Goal: Task Accomplishment & Management: Manage account settings

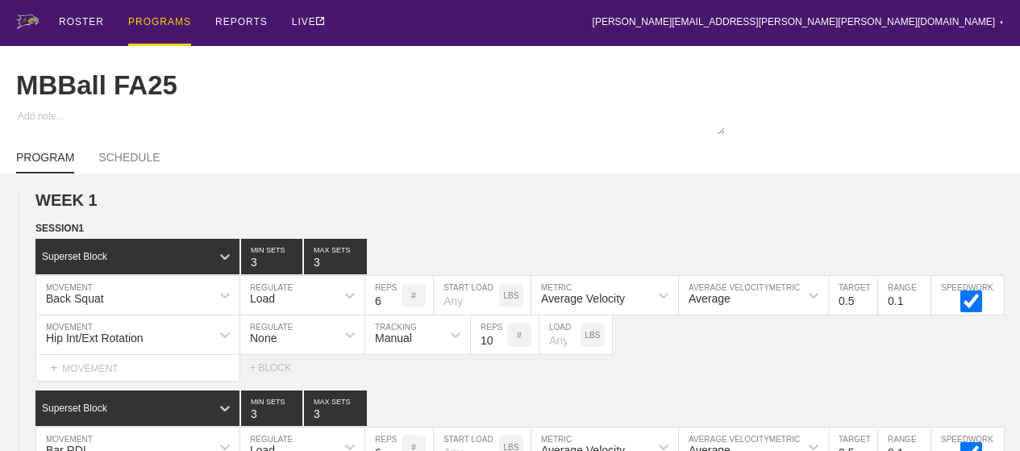
scroll to position [516, 0]
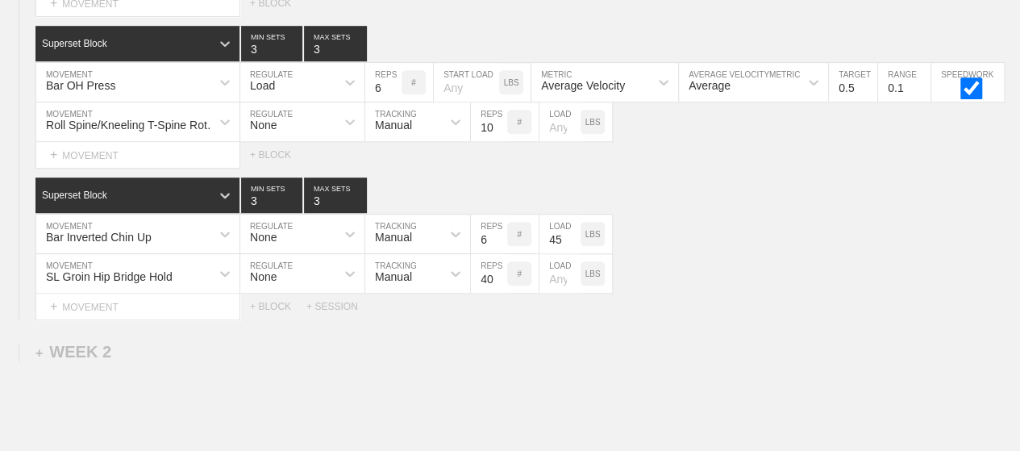
drag, startPoint x: 0, startPoint y: 0, endPoint x: 489, endPoint y: 359, distance: 606.8
click at [489, 359] on div "WEEK 1 DUPLICATE DELETE SESSION 1 Superset Block 3 MIN SETS 3 MAX SETS DUPLICAT…" at bounding box center [510, 130] width 1020 height 946
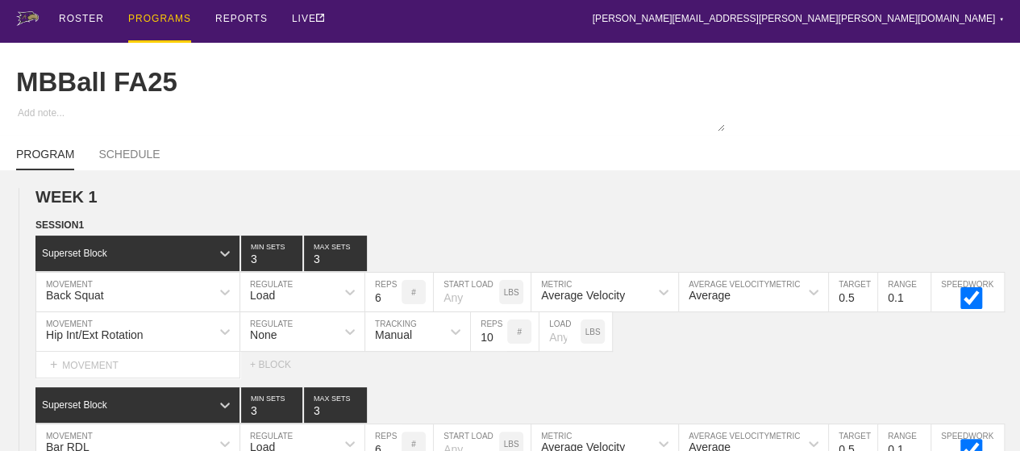
scroll to position [0, 0]
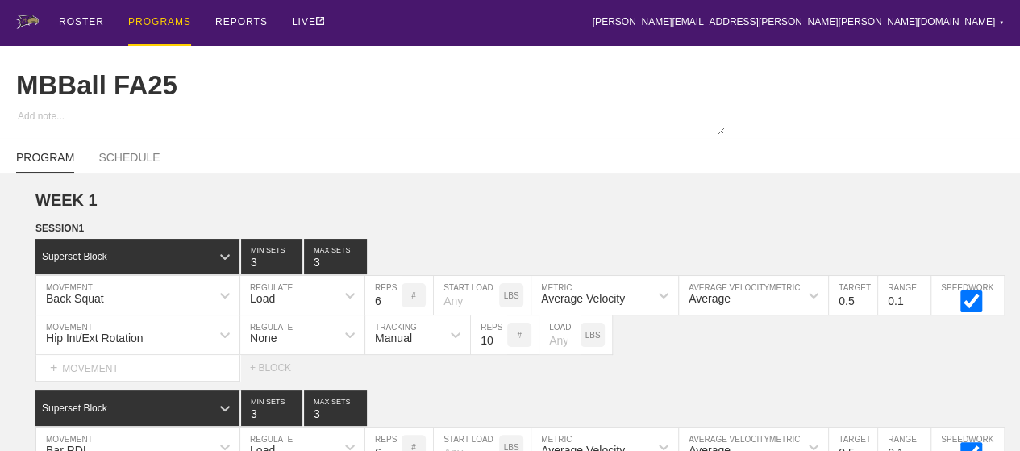
click at [147, 18] on div "PROGRAMS" at bounding box center [159, 23] width 63 height 46
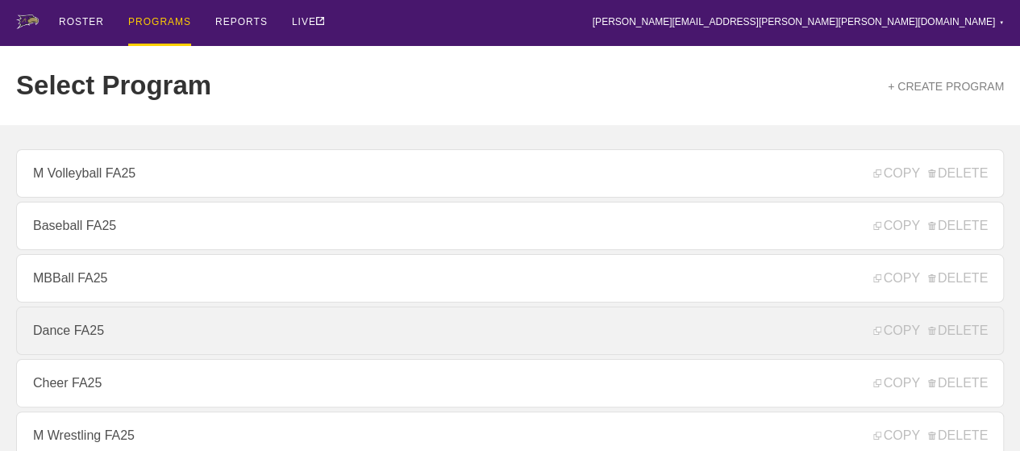
scroll to position [242, 0]
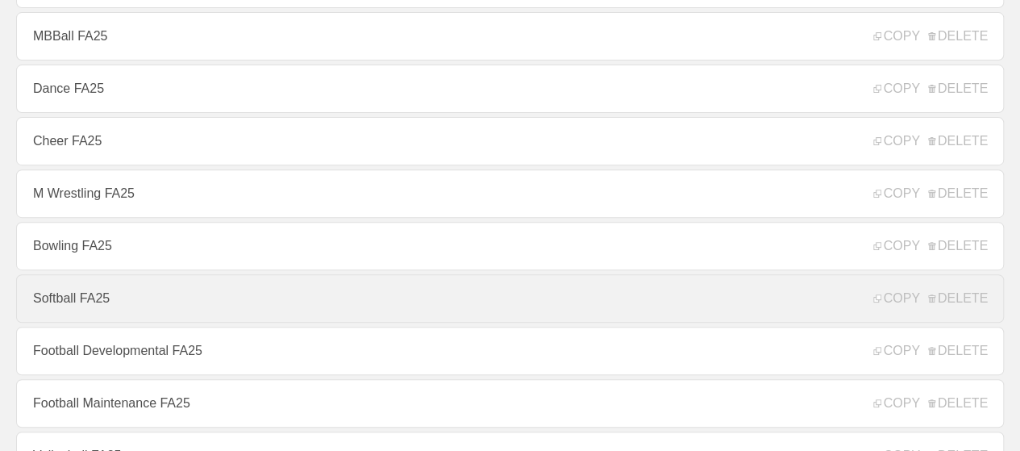
click at [73, 310] on link "Softball FA25" at bounding box center [510, 298] width 988 height 48
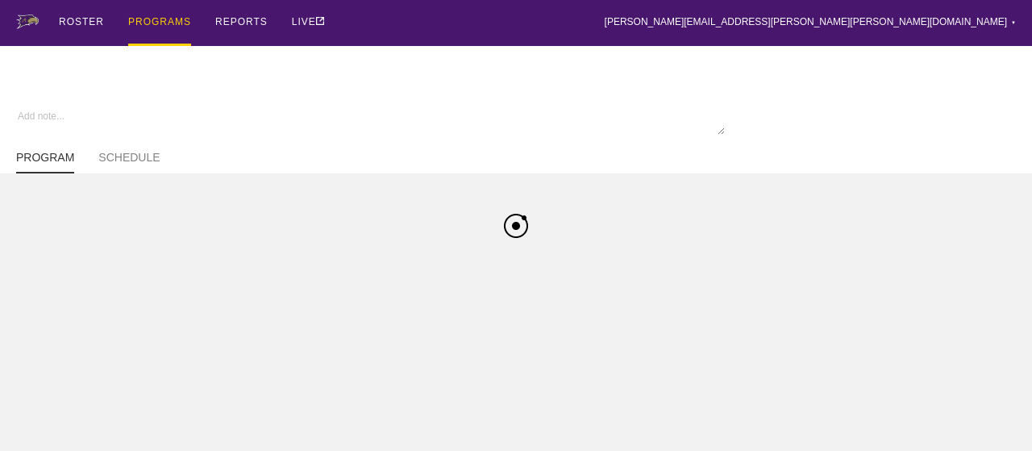
type textarea "x"
type input "Softball FA25"
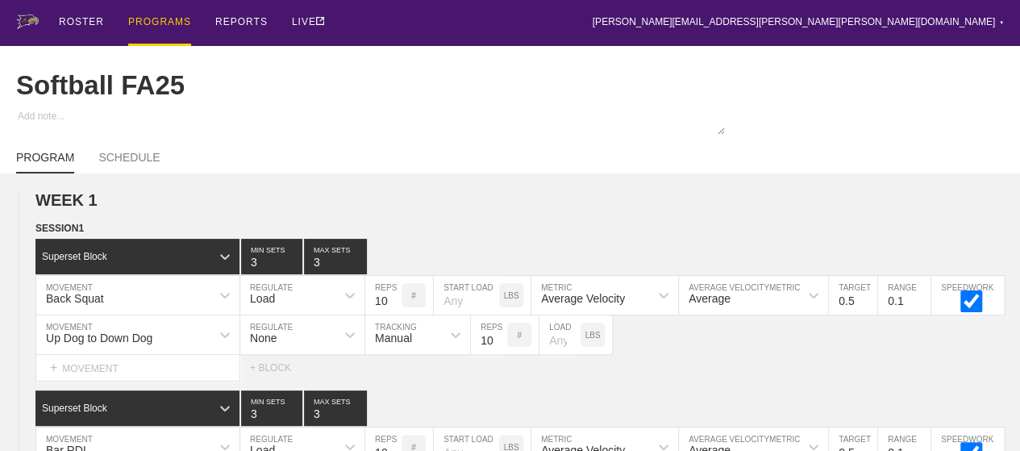
click at [160, 20] on div "PROGRAMS" at bounding box center [159, 23] width 63 height 46
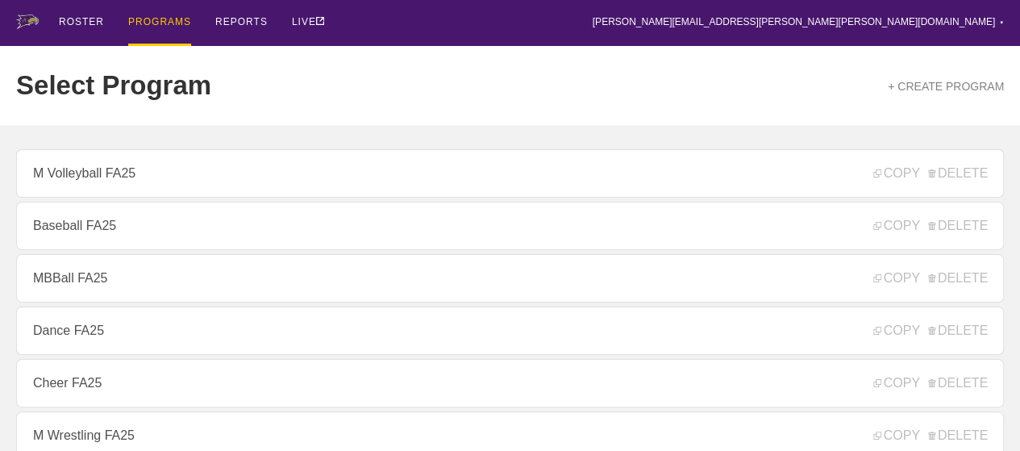
click at [476, 7] on div "ROSTER PROGRAMS REPORTS LIVE [PERSON_NAME][EMAIL_ADDRESS][PERSON_NAME][PERSON_N…" at bounding box center [510, 23] width 988 height 46
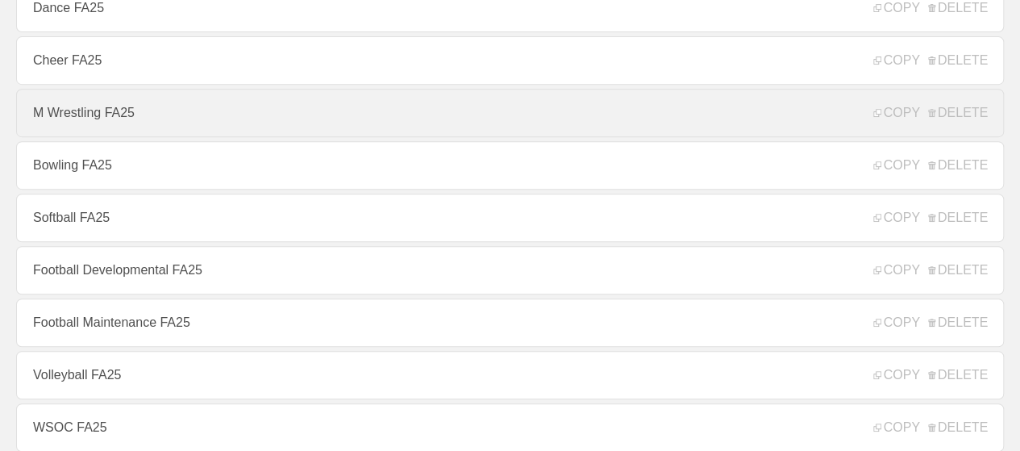
scroll to position [355, 0]
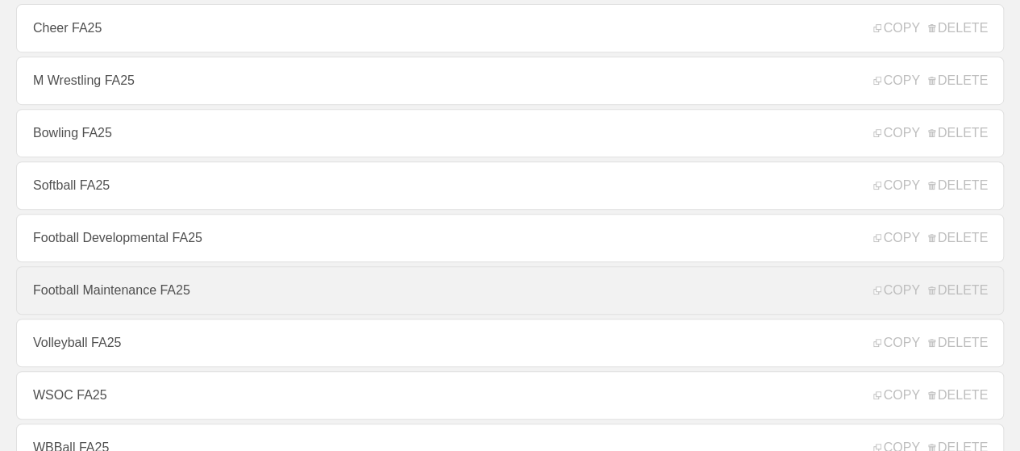
click at [102, 296] on link "Football Maintenance FA25" at bounding box center [510, 290] width 988 height 48
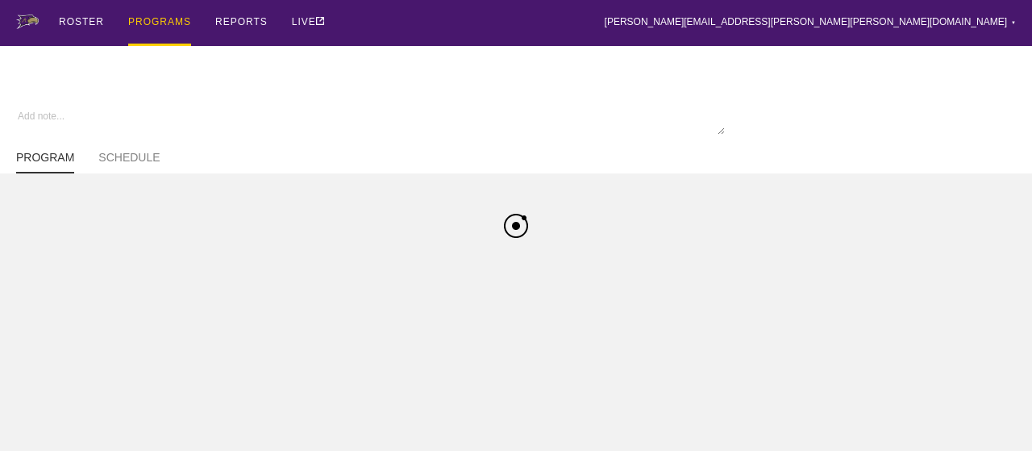
type textarea "x"
type input "Football Maintenance FA25"
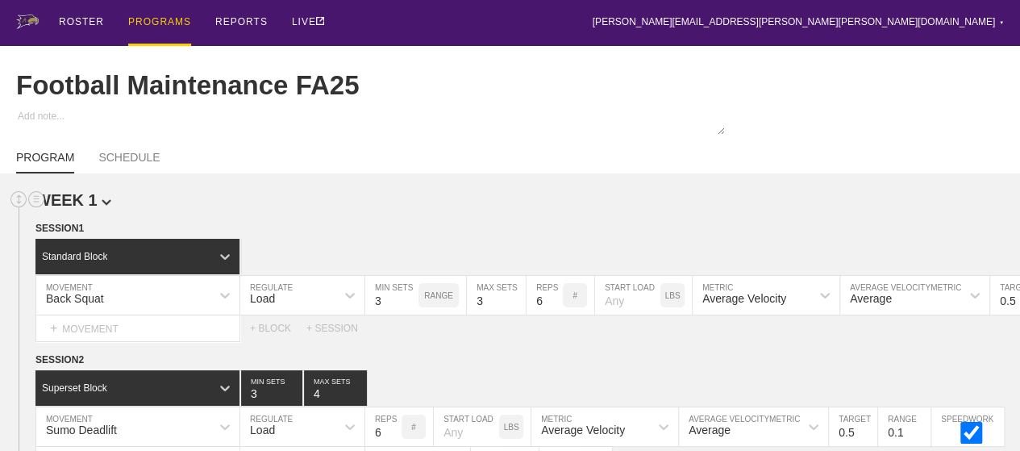
click at [413, 210] on h2 "WEEK 1" at bounding box center [527, 200] width 984 height 19
click at [168, 21] on div "PROGRAMS" at bounding box center [159, 23] width 63 height 46
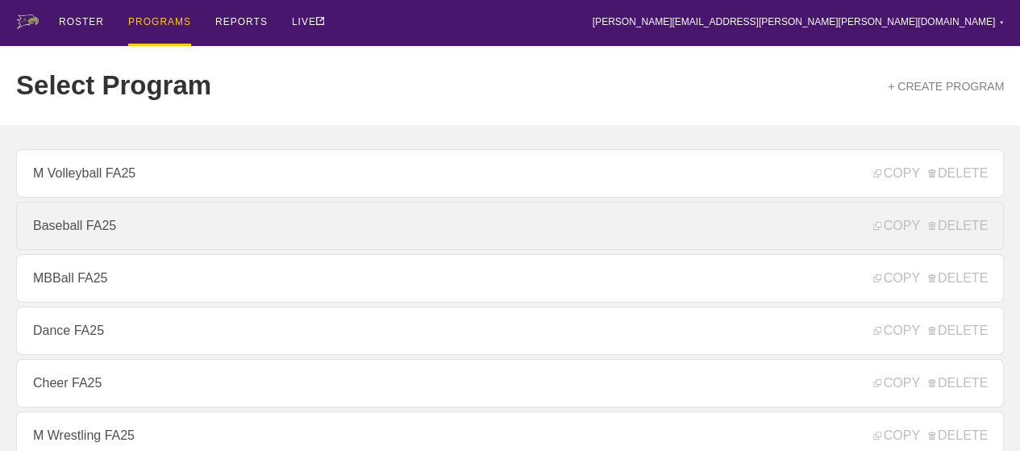
click at [84, 237] on link "Baseball FA25" at bounding box center [510, 226] width 988 height 48
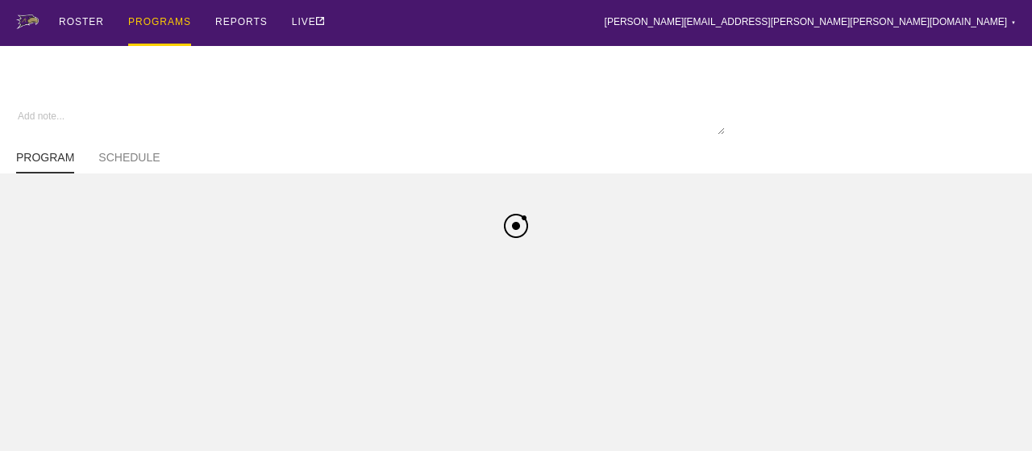
type textarea "x"
type input "Baseball FA25"
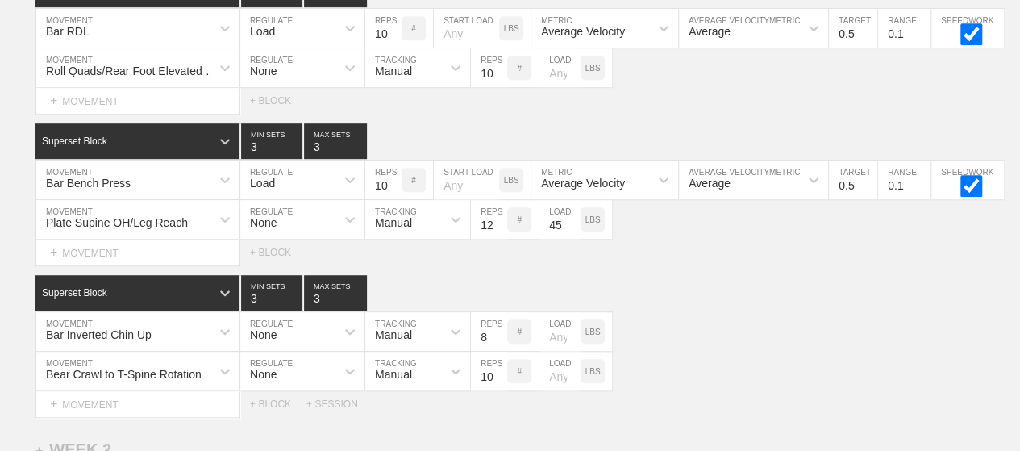
scroll to position [322, 0]
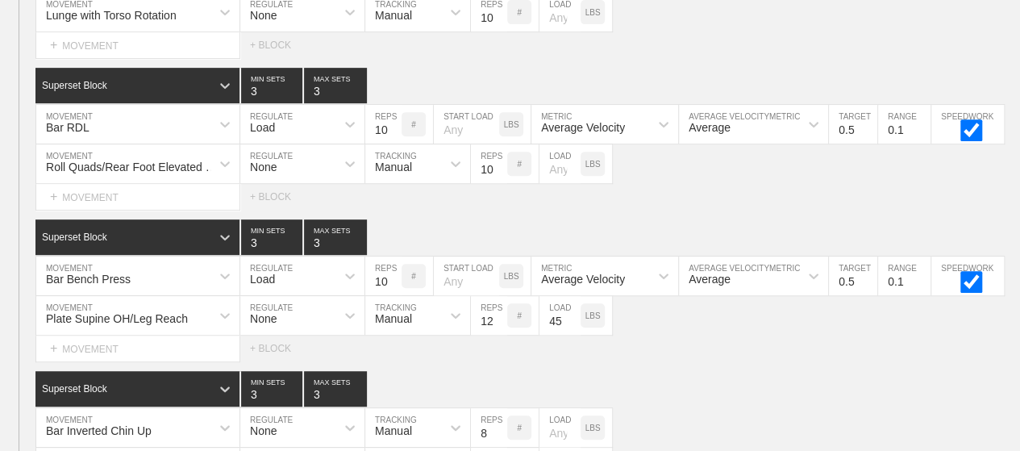
click at [647, 210] on div "Select... MOVEMENT + MOVEMENT + BLOCK" at bounding box center [510, 197] width 1020 height 26
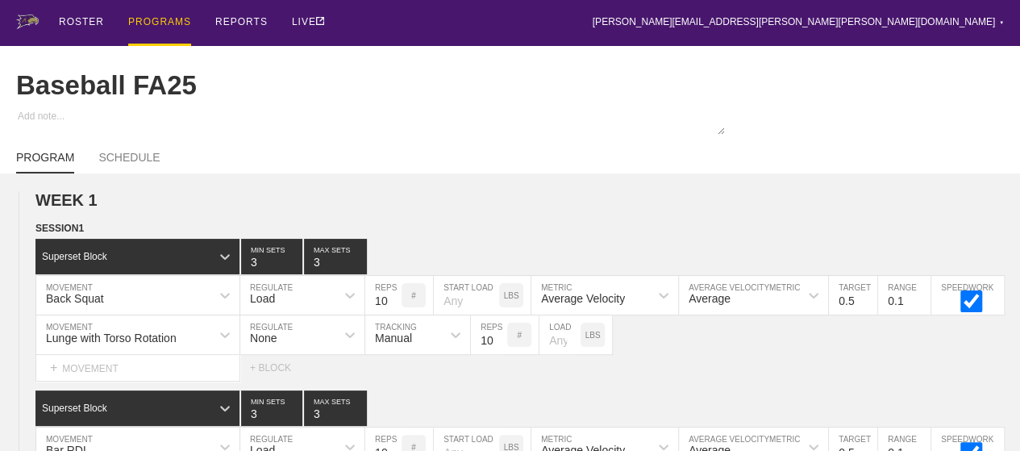
click at [173, 28] on div "PROGRAMS" at bounding box center [159, 23] width 63 height 46
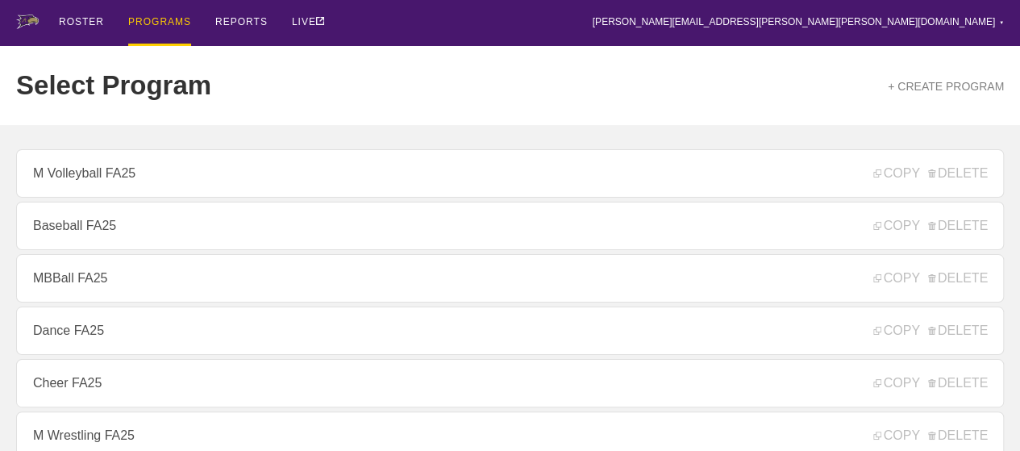
click at [442, 19] on div "ROSTER PROGRAMS REPORTS LIVE [PERSON_NAME][EMAIL_ADDRESS][PERSON_NAME][PERSON_N…" at bounding box center [510, 23] width 988 height 46
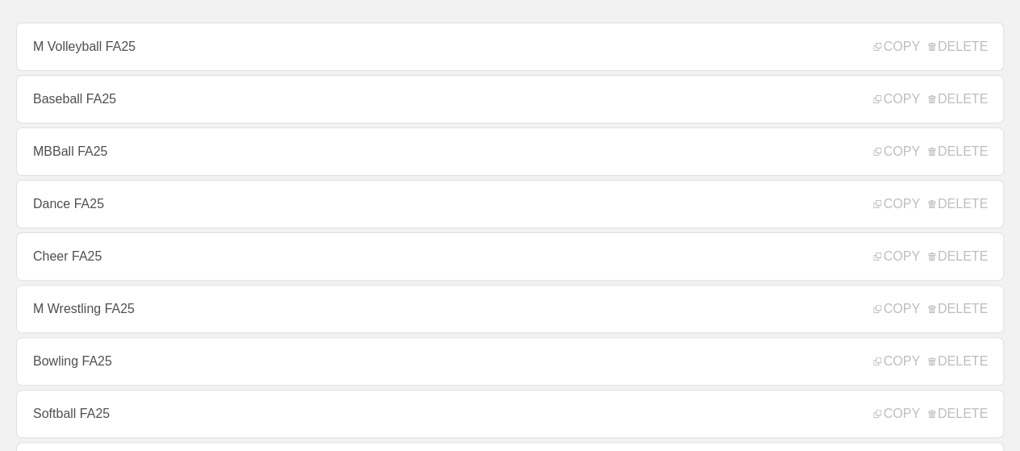
scroll to position [129, 0]
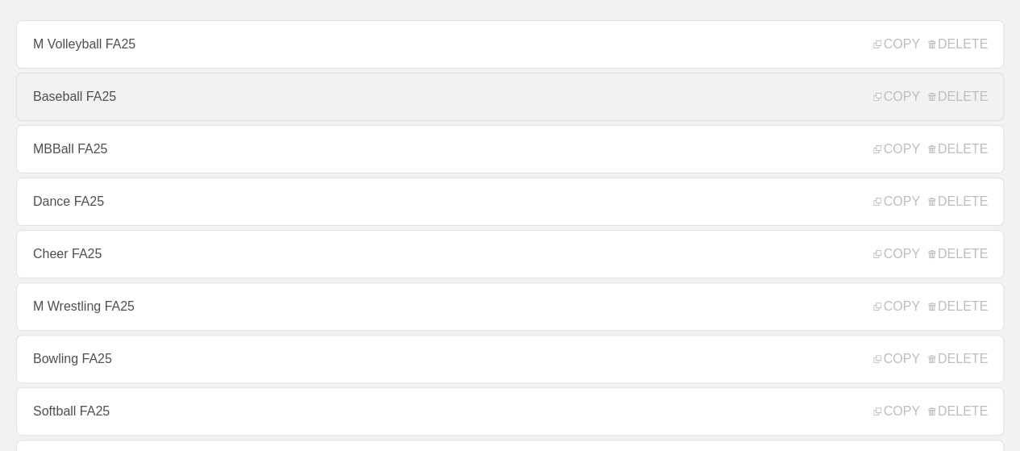
click at [455, 92] on link "Baseball FA25" at bounding box center [510, 97] width 988 height 48
type textarea "x"
